Goal: Task Accomplishment & Management: Use online tool/utility

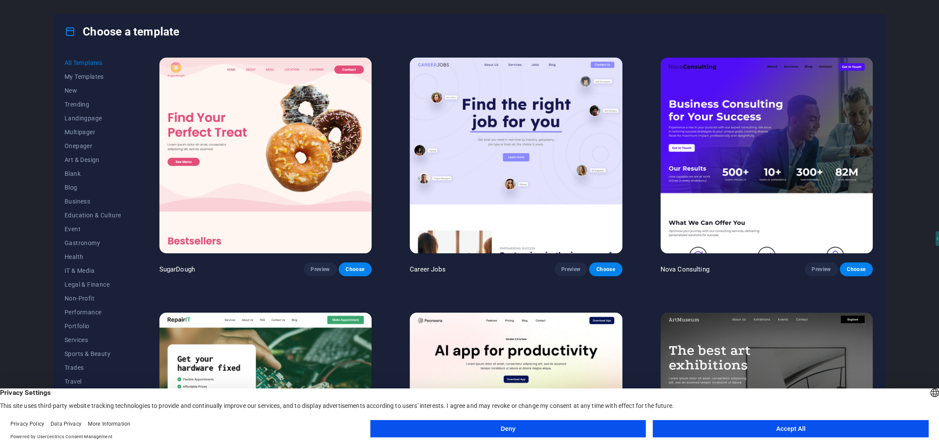
click at [789, 429] on button "Accept All" at bounding box center [791, 428] width 276 height 17
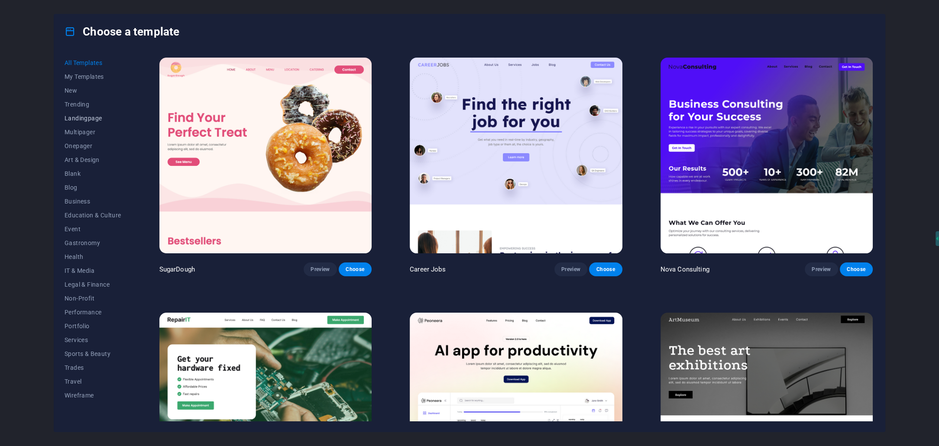
click at [79, 118] on span "Landingpage" at bounding box center [93, 118] width 57 height 7
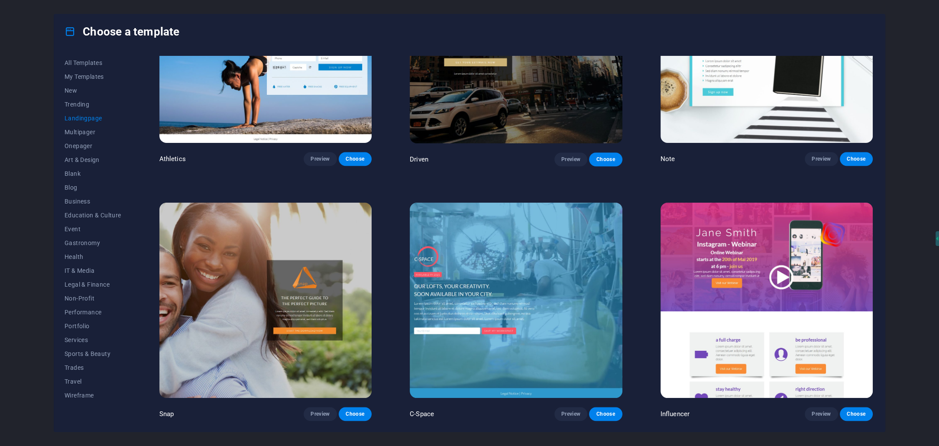
scroll to position [650, 0]
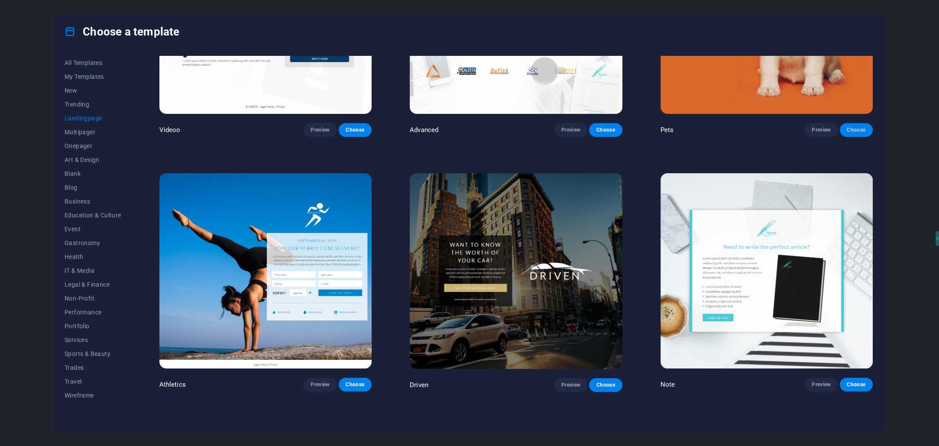
click at [859, 127] on span "Choose" at bounding box center [856, 129] width 19 height 7
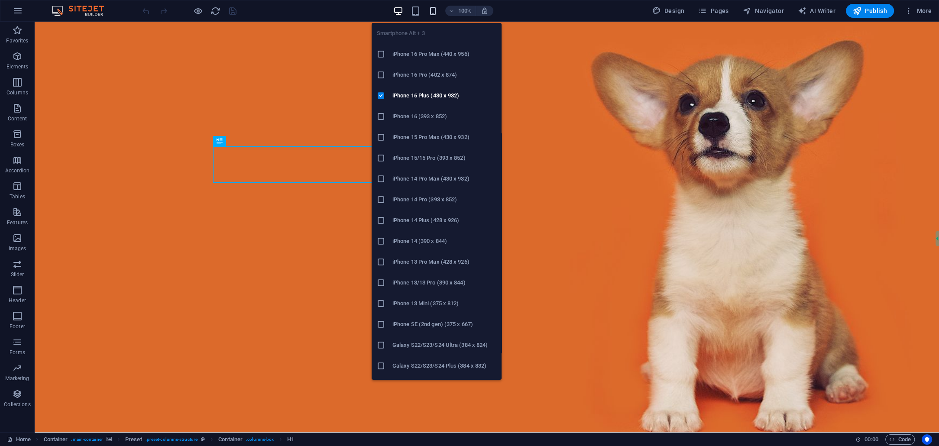
click at [433, 11] on icon "button" at bounding box center [433, 11] width 10 height 10
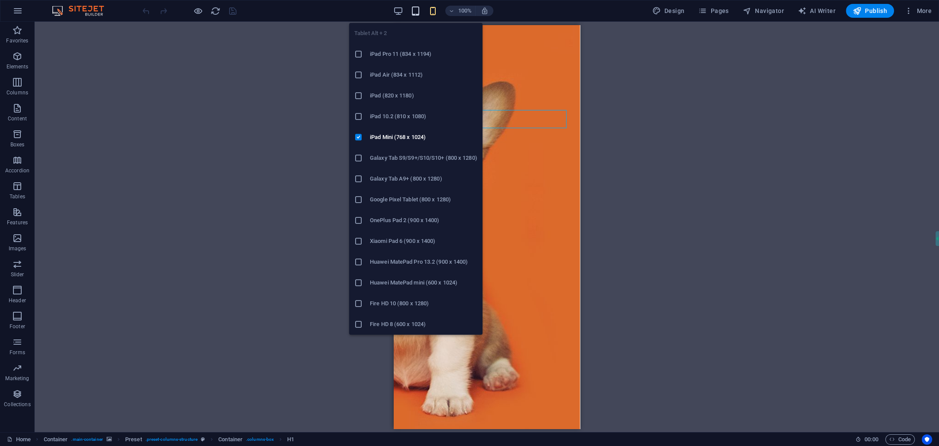
click at [421, 11] on icon "button" at bounding box center [416, 11] width 10 height 10
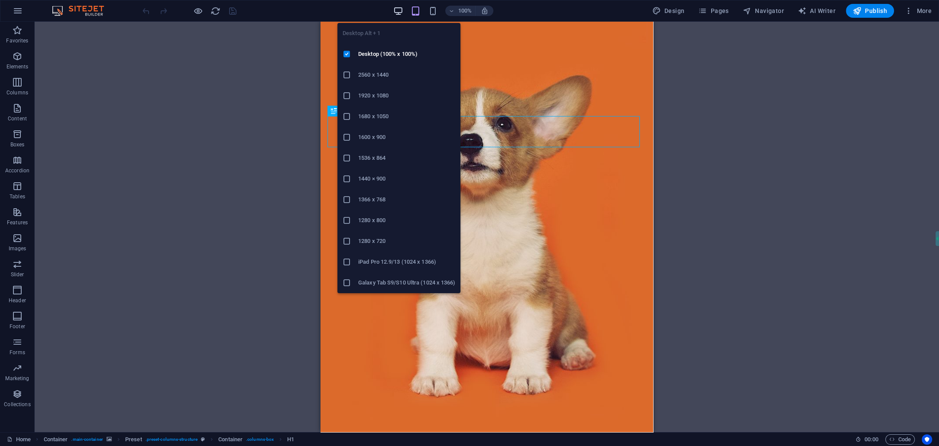
click at [402, 11] on icon "button" at bounding box center [398, 11] width 10 height 10
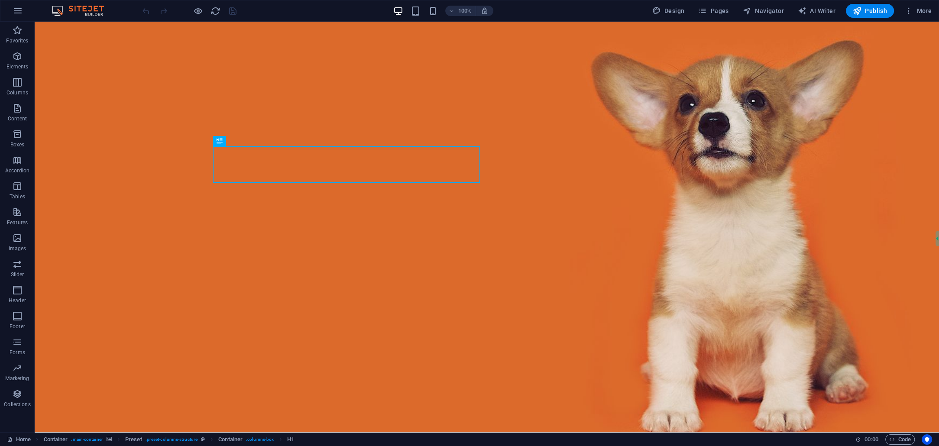
click at [70, 12] on img at bounding box center [82, 11] width 65 height 10
click at [14, 14] on icon "button" at bounding box center [18, 11] width 10 height 10
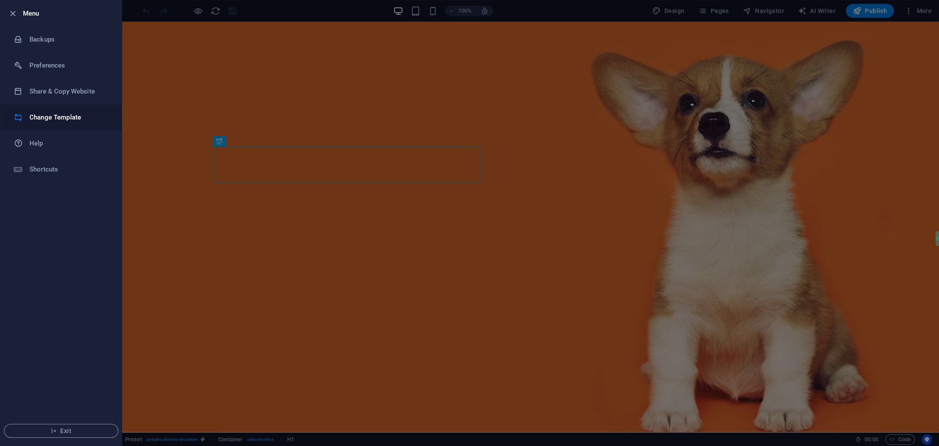
click at [46, 119] on h6 "Change Template" at bounding box center [69, 117] width 80 height 10
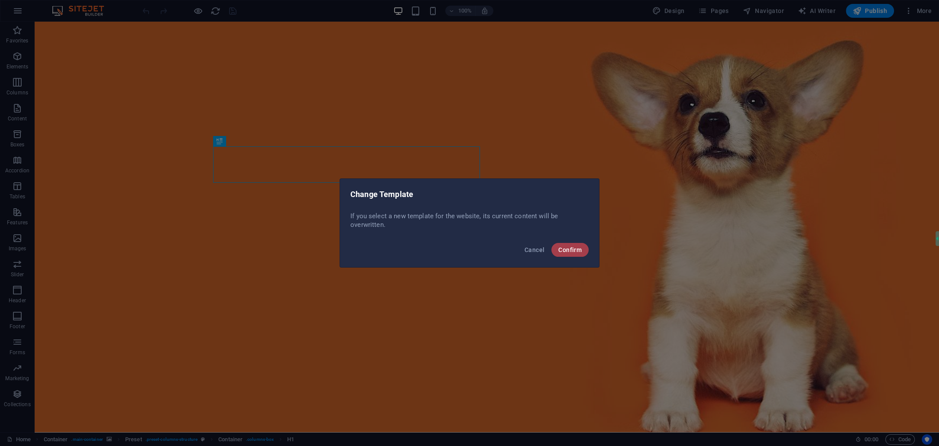
click at [584, 249] on button "Confirm" at bounding box center [569, 250] width 37 height 14
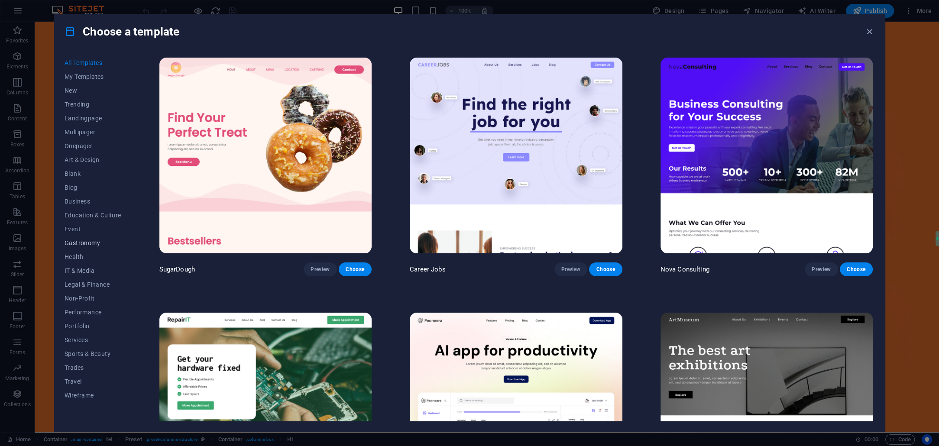
click at [80, 244] on span "Gastronomy" at bounding box center [93, 243] width 57 height 7
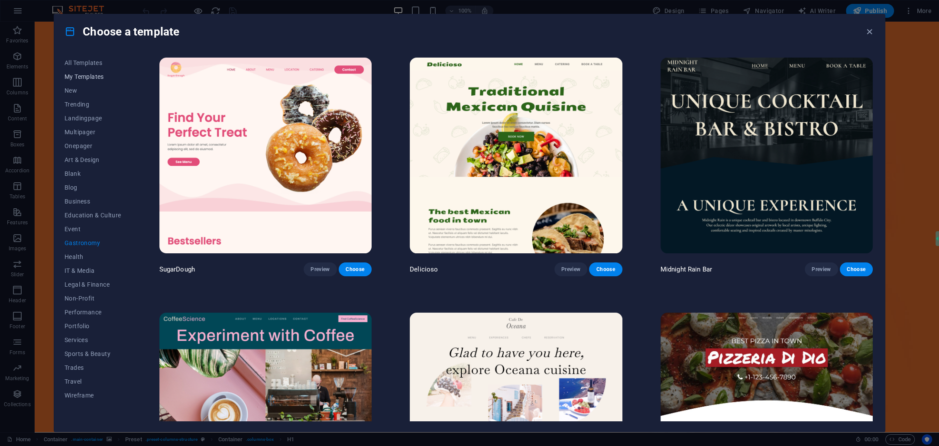
click at [74, 75] on span "My Templates" at bounding box center [93, 76] width 57 height 7
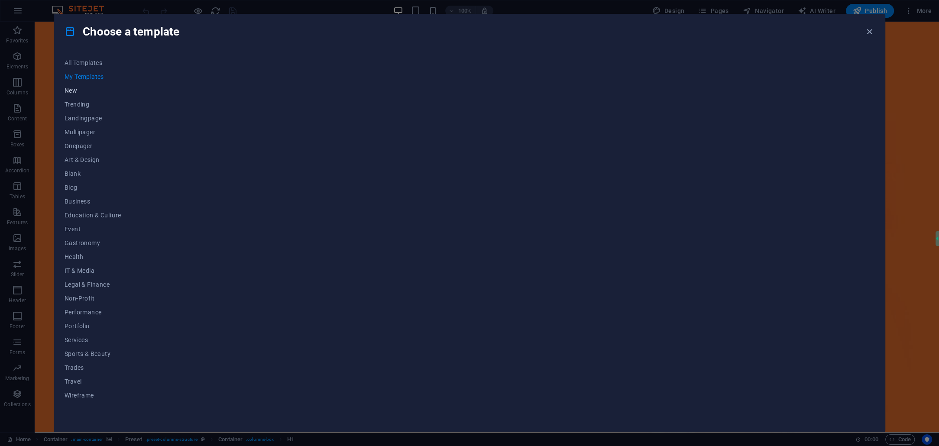
click at [74, 88] on span "New" at bounding box center [93, 90] width 57 height 7
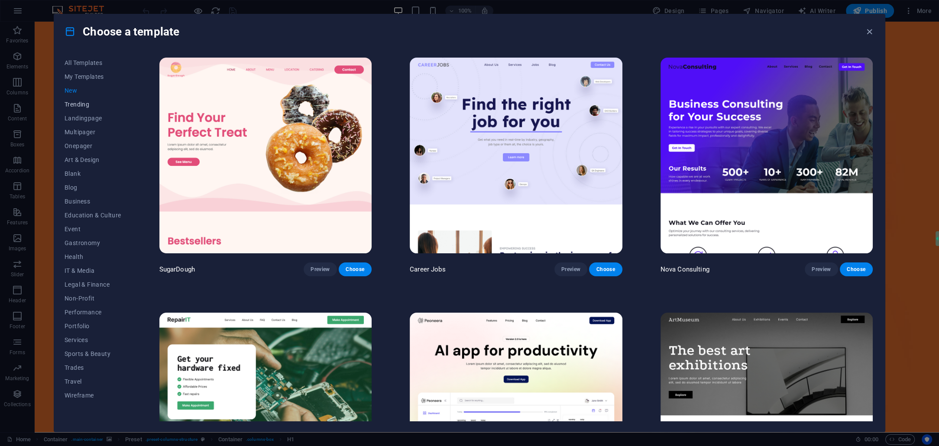
click at [77, 101] on span "Trending" at bounding box center [93, 104] width 57 height 7
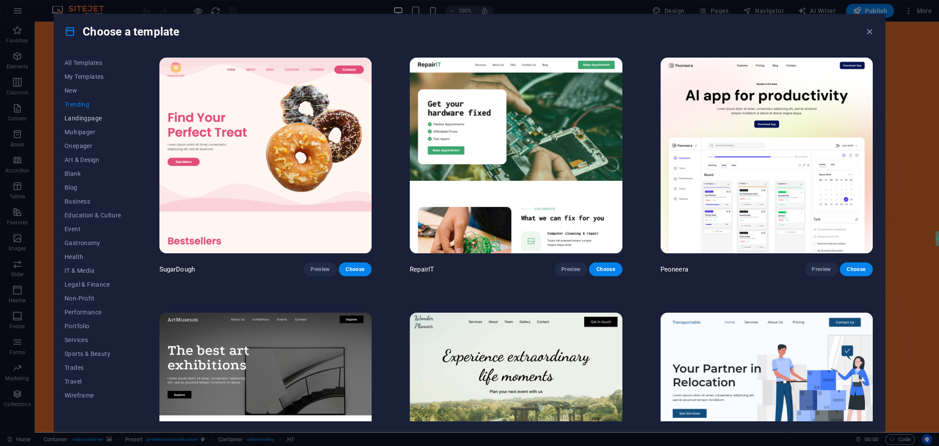
click at [84, 120] on span "Landingpage" at bounding box center [93, 118] width 57 height 7
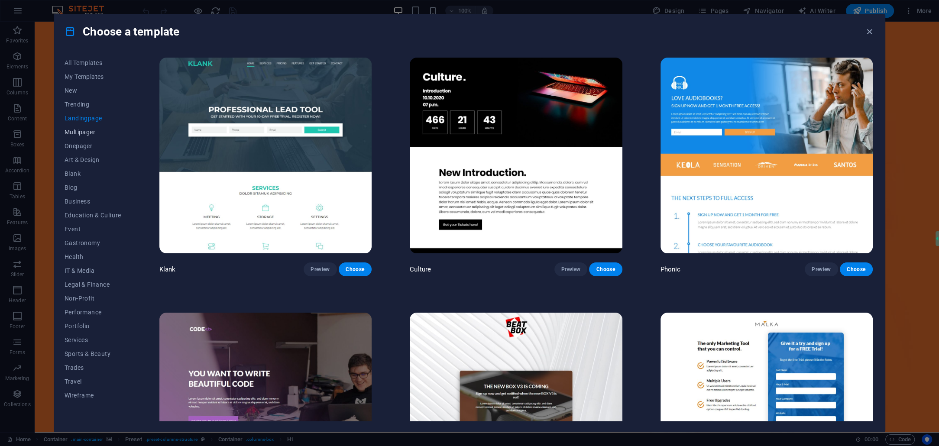
click at [84, 132] on span "Multipager" at bounding box center [93, 132] width 57 height 7
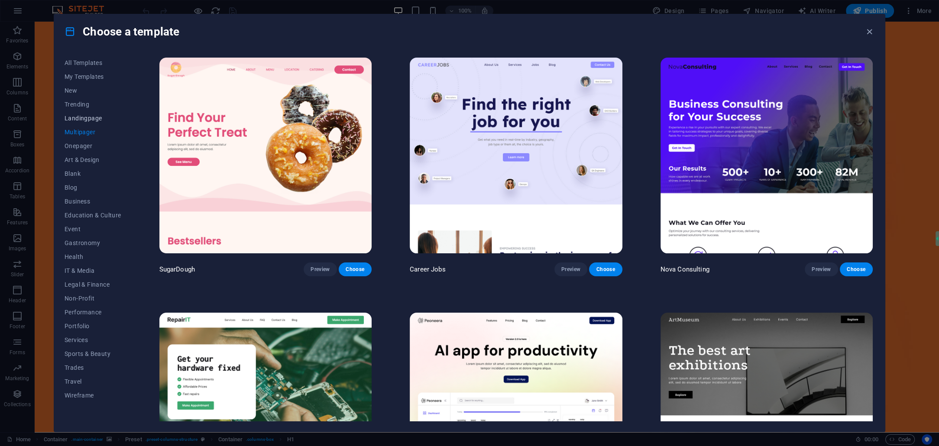
click at [82, 120] on span "Landingpage" at bounding box center [93, 118] width 57 height 7
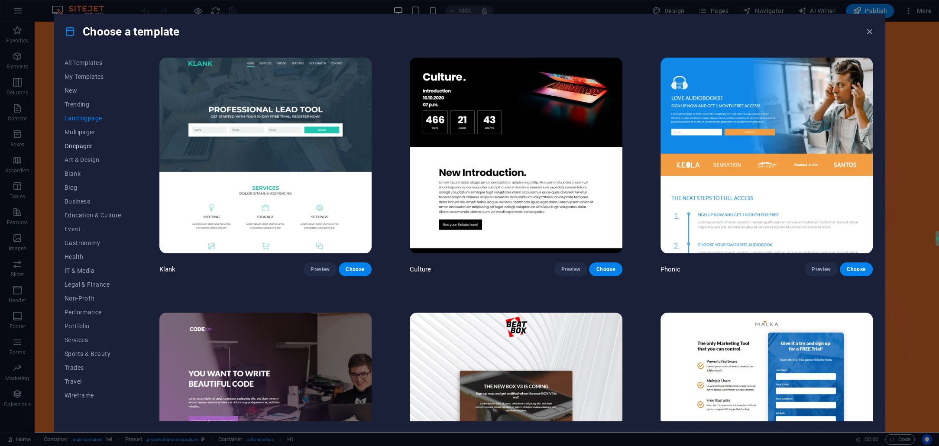
click at [82, 146] on span "Onepager" at bounding box center [93, 146] width 57 height 7
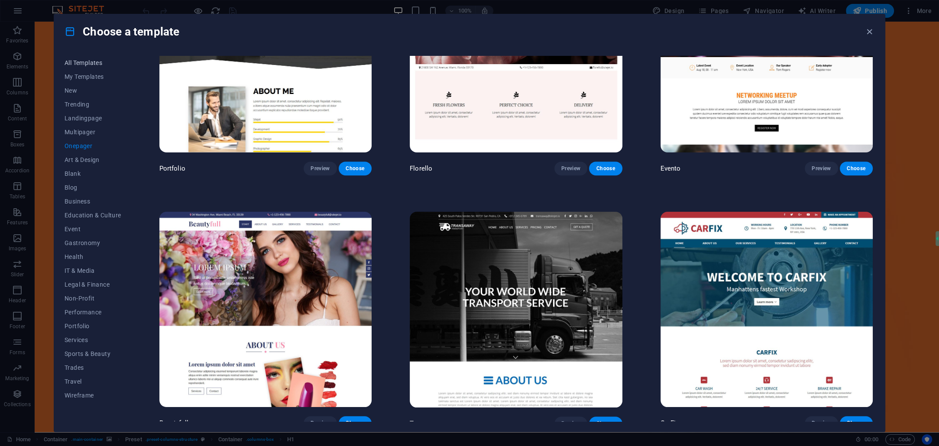
click at [82, 64] on span "All Templates" at bounding box center [93, 62] width 57 height 7
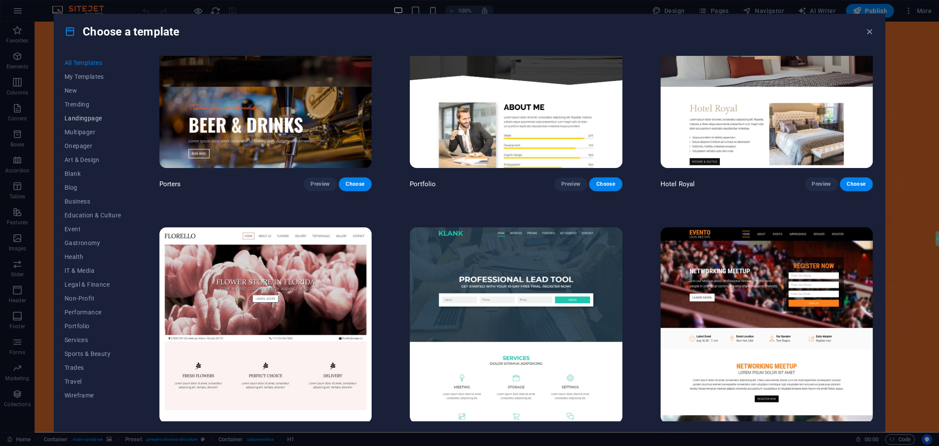
click at [76, 118] on span "Landingpage" at bounding box center [93, 118] width 57 height 7
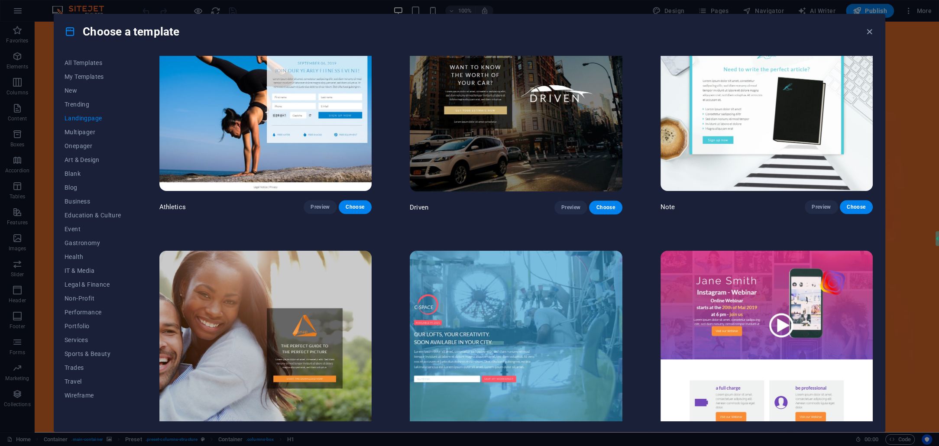
scroll to position [938, 0]
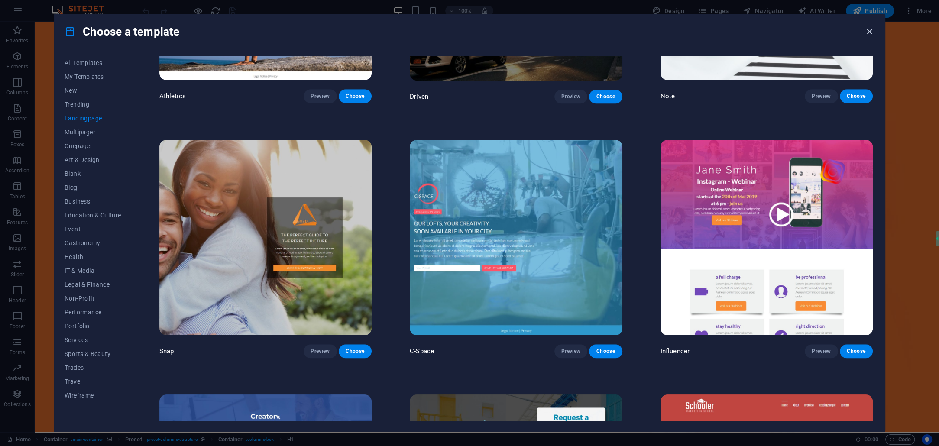
click at [870, 35] on icon "button" at bounding box center [870, 32] width 10 height 10
